Goal: Task Accomplishment & Management: Use online tool/utility

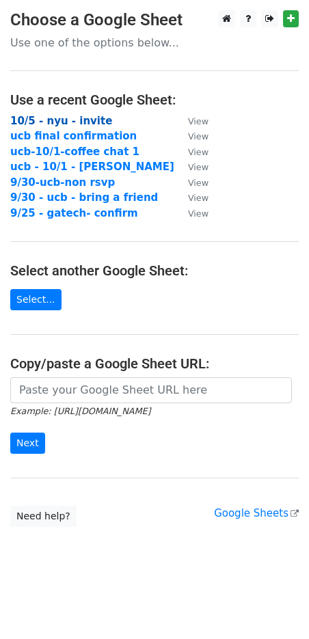
click at [64, 124] on strong "10/5 - nyu - invite" at bounding box center [61, 121] width 102 height 12
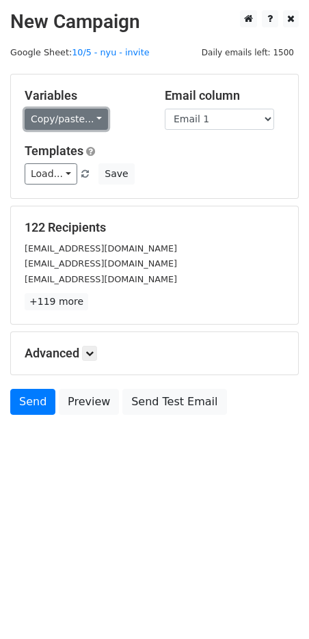
click at [67, 127] on link "Copy/paste..." at bounding box center [66, 119] width 83 height 21
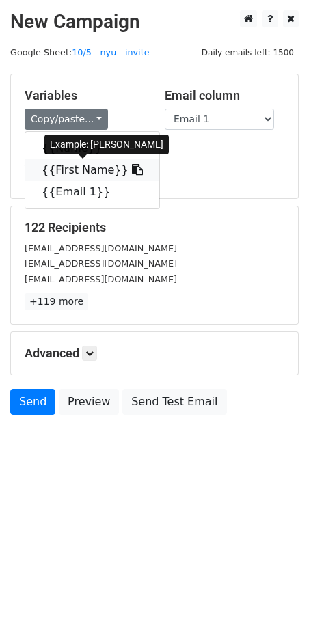
click at [66, 171] on link "{{First Name}}" at bounding box center [92, 170] width 134 height 22
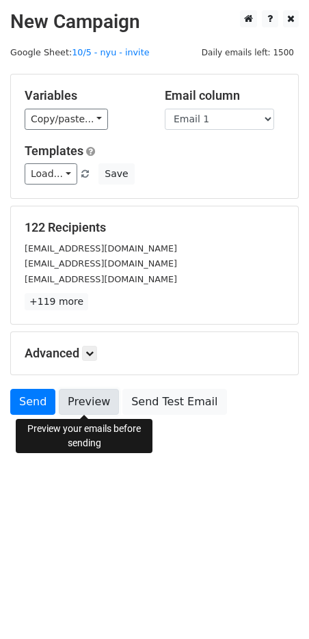
click at [102, 407] on link "Preview" at bounding box center [89, 402] width 60 height 26
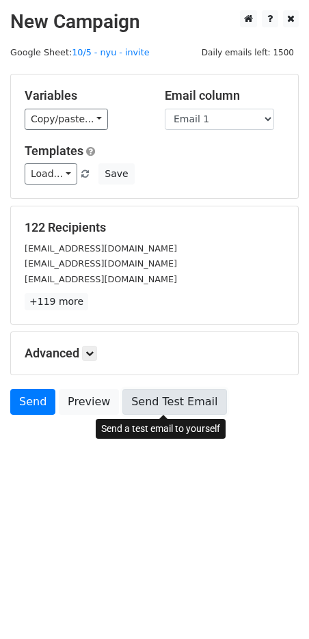
click at [179, 405] on link "Send Test Email" at bounding box center [174, 402] width 104 height 26
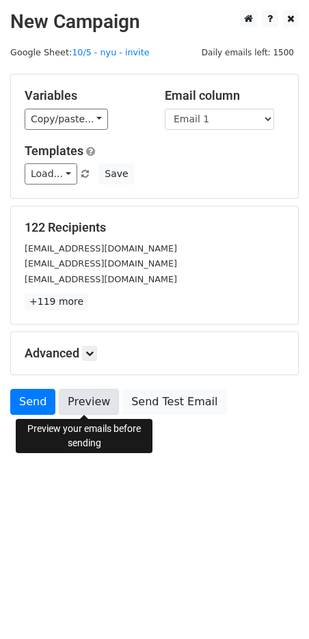
click at [99, 401] on link "Preview" at bounding box center [89, 402] width 60 height 26
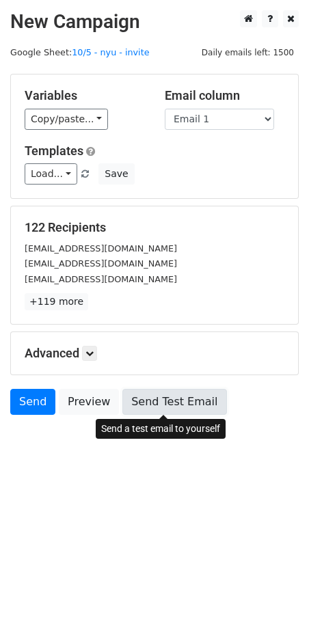
click at [171, 398] on link "Send Test Email" at bounding box center [174, 402] width 104 height 26
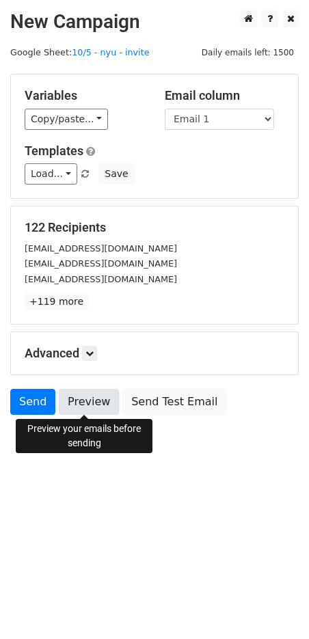
click at [100, 399] on link "Preview" at bounding box center [89, 402] width 60 height 26
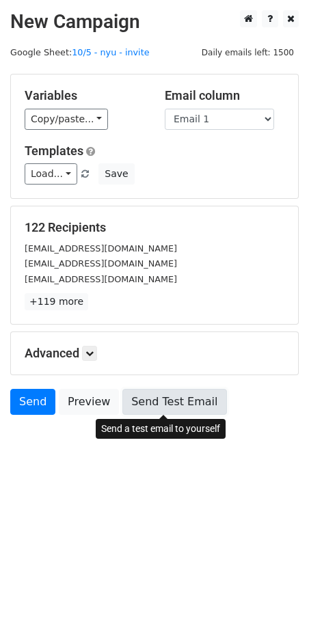
click at [152, 398] on link "Send Test Email" at bounding box center [174, 402] width 104 height 26
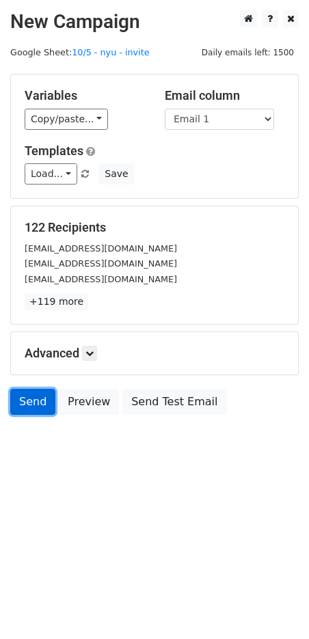
click at [42, 406] on link "Send" at bounding box center [32, 402] width 45 height 26
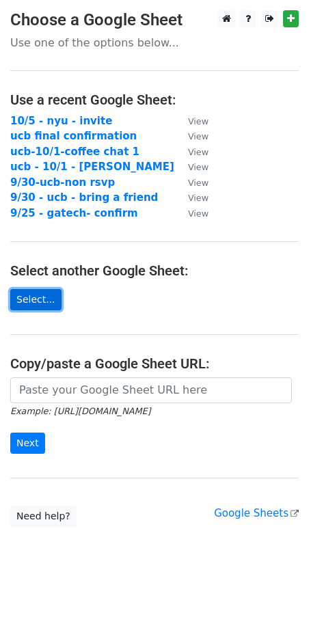
click at [49, 297] on link "Select..." at bounding box center [35, 299] width 51 height 21
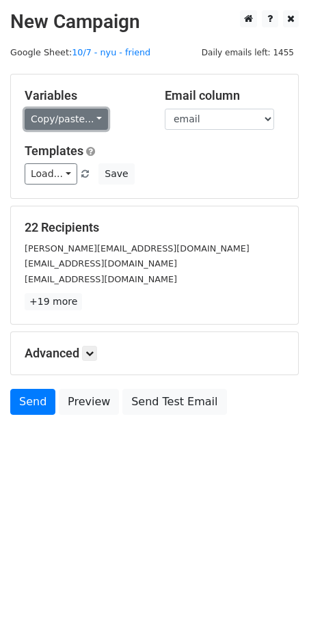
click at [68, 124] on link "Copy/paste..." at bounding box center [66, 119] width 83 height 21
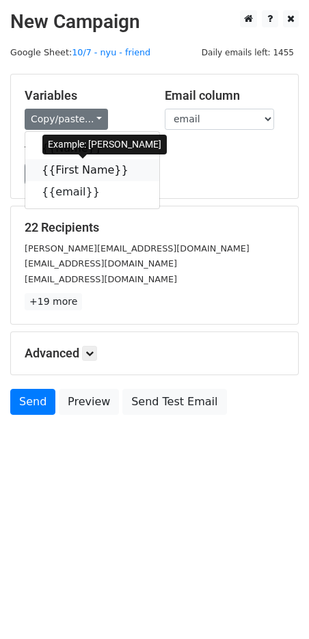
click at [69, 168] on link "{{First Name}}" at bounding box center [92, 170] width 134 height 22
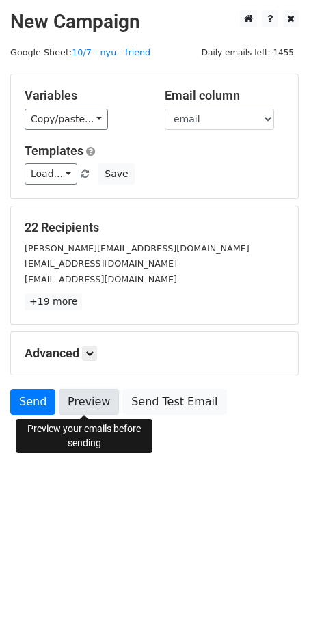
click at [100, 400] on link "Preview" at bounding box center [89, 402] width 60 height 26
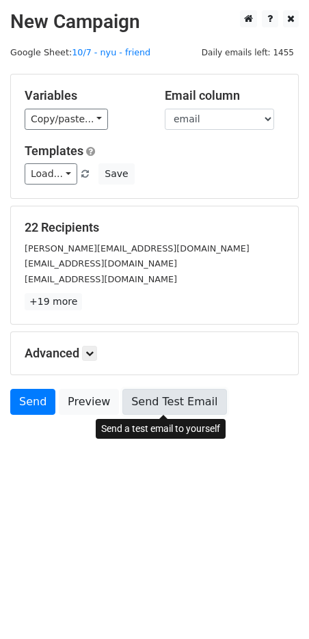
click at [166, 401] on link "Send Test Email" at bounding box center [174, 402] width 104 height 26
click at [131, 409] on link "Send Test Email" at bounding box center [174, 402] width 104 height 26
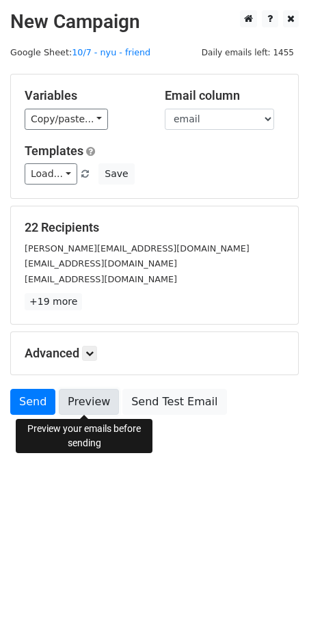
click at [97, 403] on link "Preview" at bounding box center [89, 402] width 60 height 26
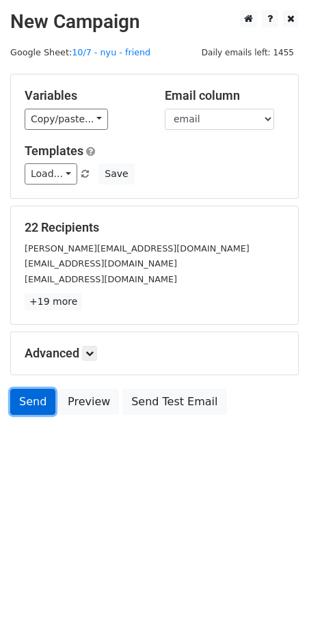
click at [41, 398] on link "Send" at bounding box center [32, 402] width 45 height 26
